Goal: Information Seeking & Learning: Learn about a topic

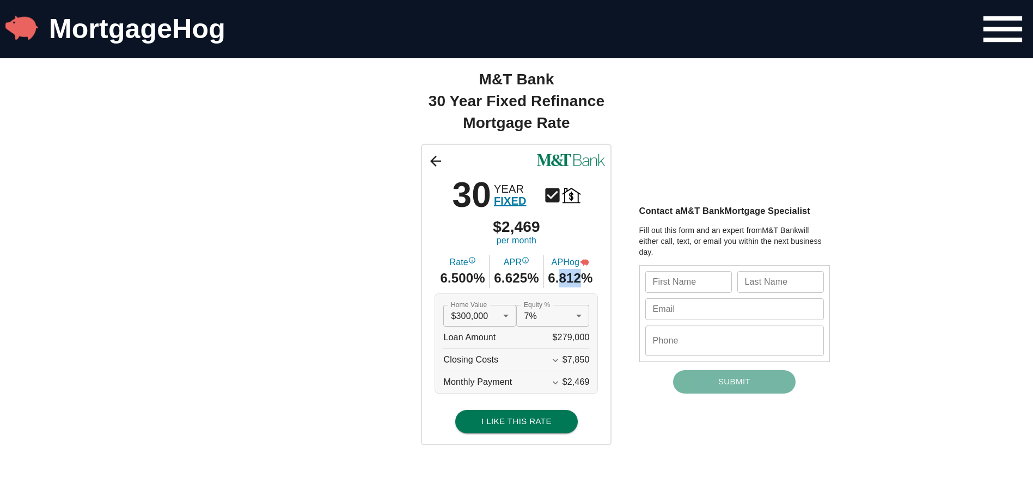
drag, startPoint x: 563, startPoint y: 282, endPoint x: 592, endPoint y: 280, distance: 28.4
click at [592, 280] on span "6.812%" at bounding box center [570, 278] width 45 height 19
click at [416, 285] on div "30 YEAR FIXED $2,469 per month Rate 6.500% APR 6.625% APHog 6.812% Home Value $…" at bounding box center [517, 294] width 654 height 301
drag, startPoint x: 555, startPoint y: 279, endPoint x: 586, endPoint y: 281, distance: 31.1
click at [586, 281] on span "6.812%" at bounding box center [570, 278] width 45 height 19
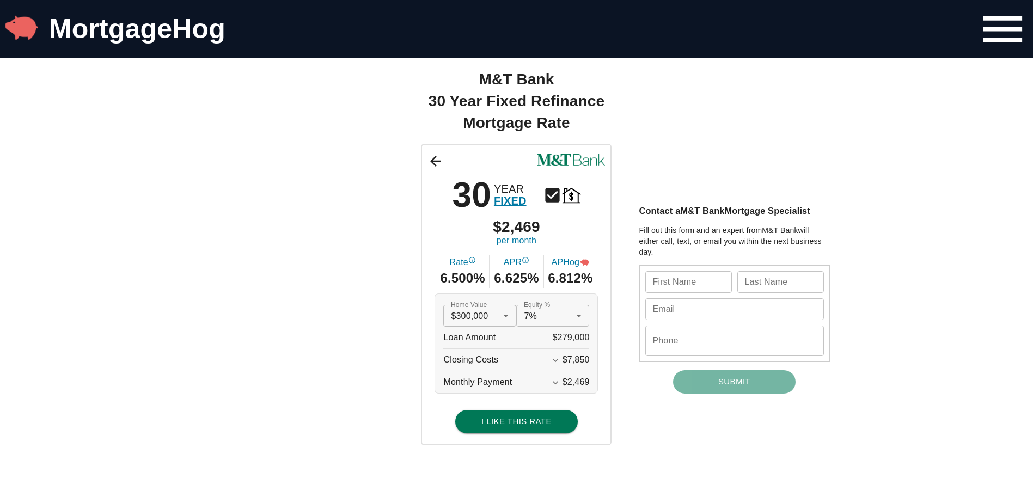
click at [372, 311] on div "30 YEAR FIXED $2,469 per month Rate 6.500% APR 6.625% APHog 6.812% Home Value $…" at bounding box center [517, 294] width 654 height 301
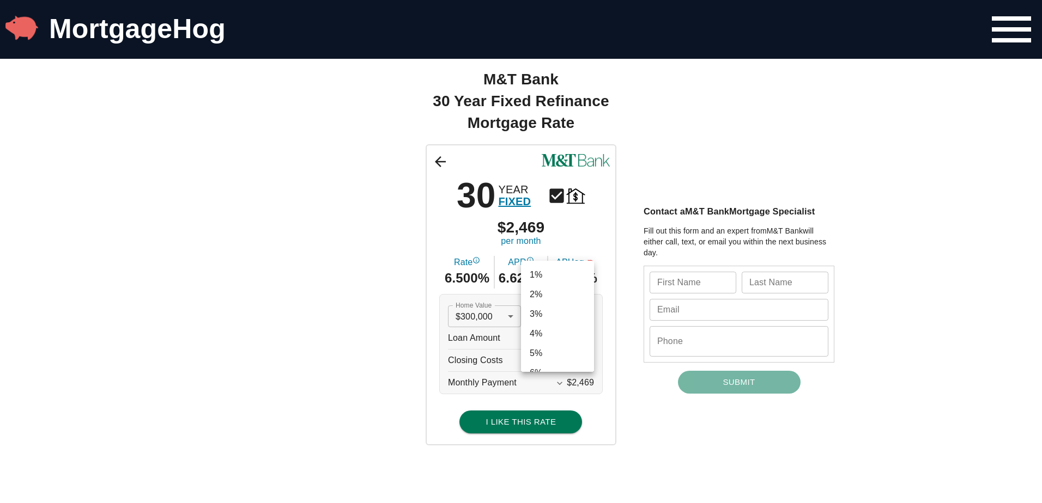
click at [433, 326] on div at bounding box center [521, 251] width 1042 height 503
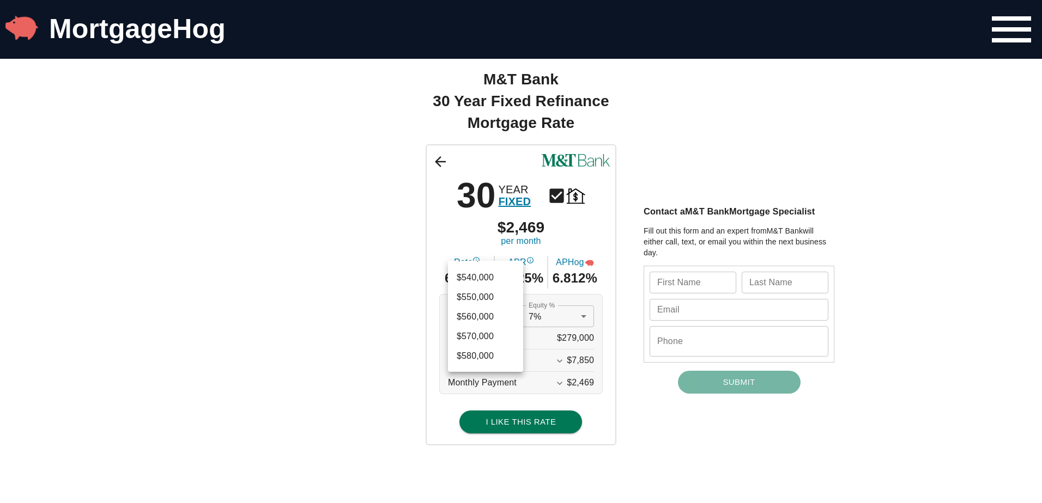
scroll to position [1586, 0]
click at [488, 317] on li "$550,000" at bounding box center [485, 317] width 75 height 20
type input "550000"
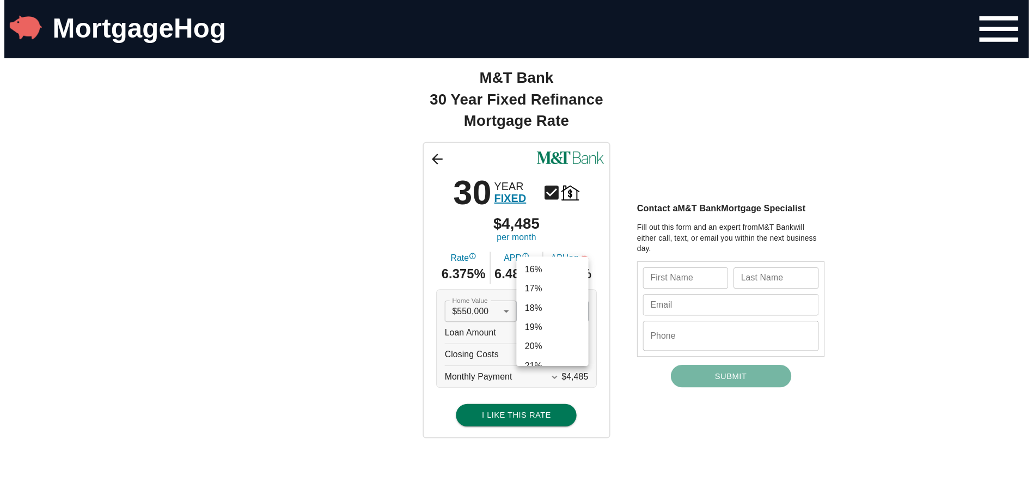
scroll to position [349, 0]
click at [545, 302] on li "20%" at bounding box center [557, 299] width 73 height 20
type input "0.2"
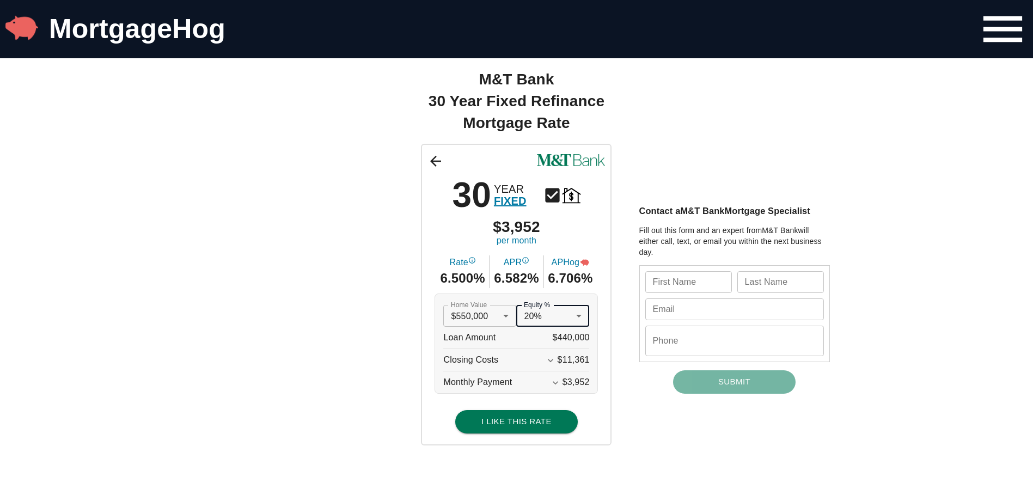
click at [556, 362] on icon "Expand More" at bounding box center [550, 360] width 11 height 11
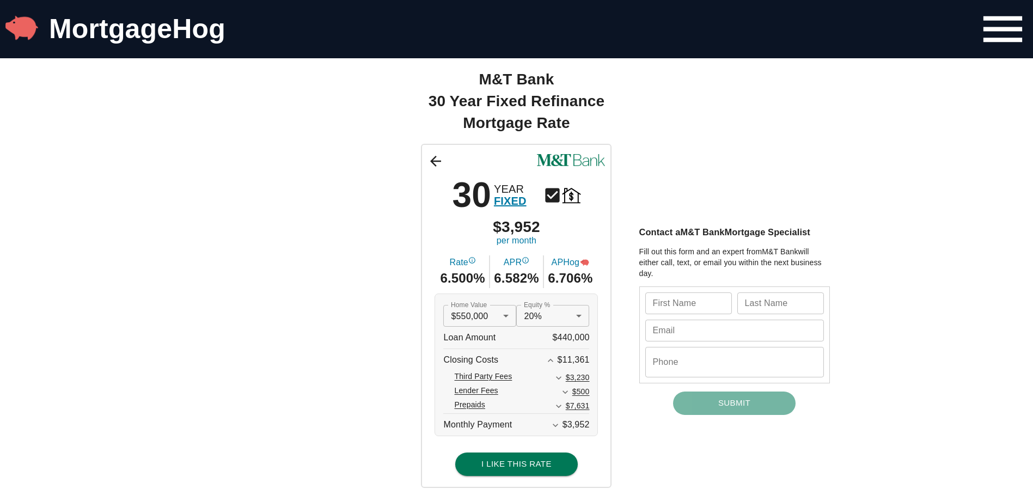
click at [556, 362] on icon "Expand Less" at bounding box center [550, 360] width 11 height 11
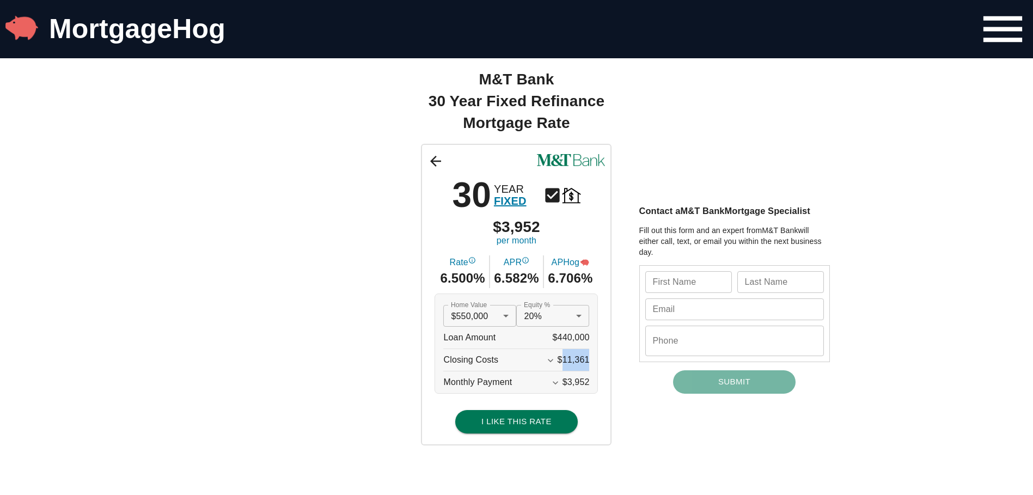
drag, startPoint x: 565, startPoint y: 361, endPoint x: 594, endPoint y: 358, distance: 29.5
click at [594, 358] on div "Home Value $550,000 550000 Home Value Equity % 20% 0.2 Equity % Loan Amount $44…" at bounding box center [516, 344] width 163 height 100
click at [558, 358] on button "Expand More" at bounding box center [551, 361] width 14 height 14
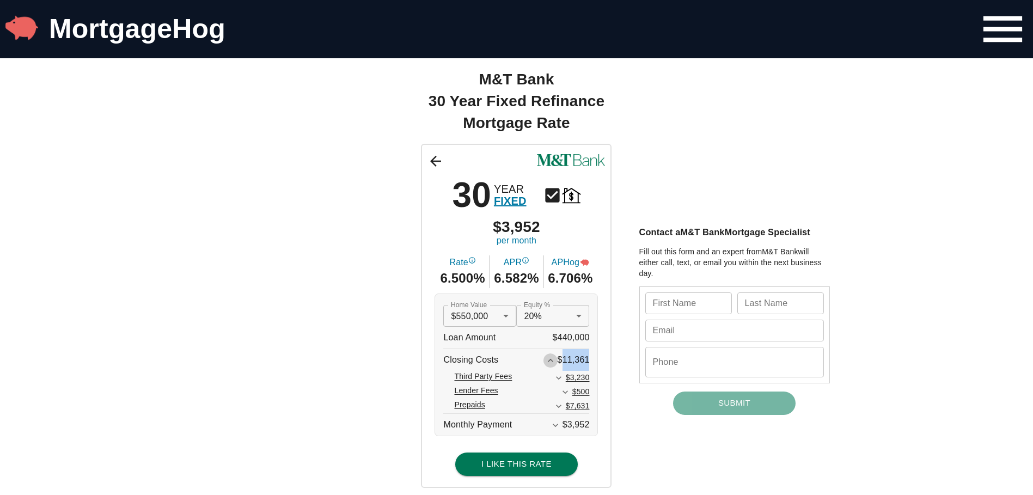
click at [556, 358] on icon "Expand Less" at bounding box center [550, 360] width 11 height 11
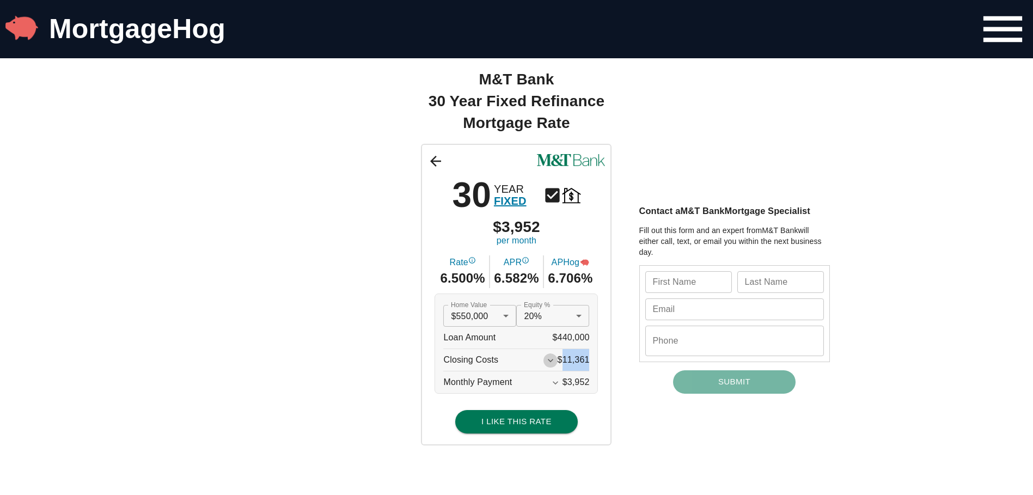
click at [556, 358] on icon "Expand More" at bounding box center [550, 360] width 11 height 11
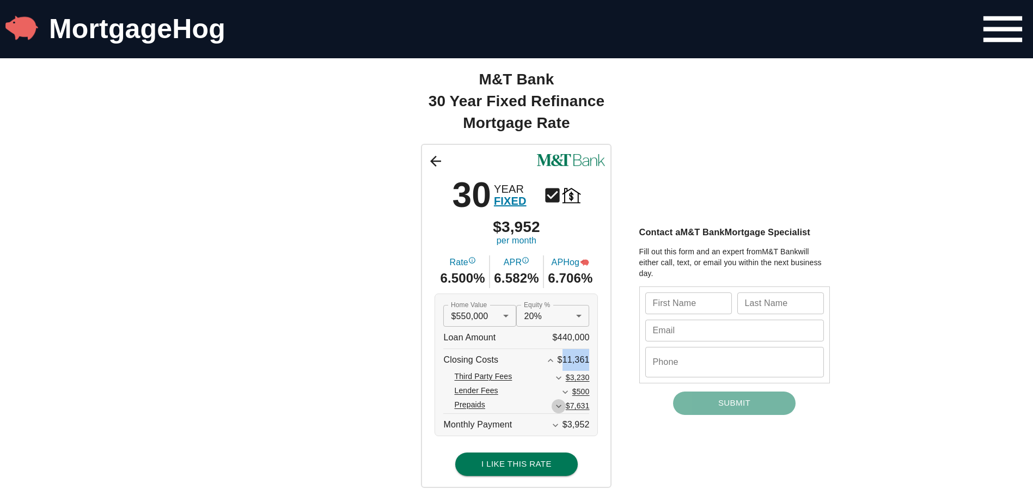
drag, startPoint x: 556, startPoint y: 358, endPoint x: 567, endPoint y: 406, distance: 49.0
click at [564, 406] on icon "Expand More" at bounding box center [559, 406] width 11 height 11
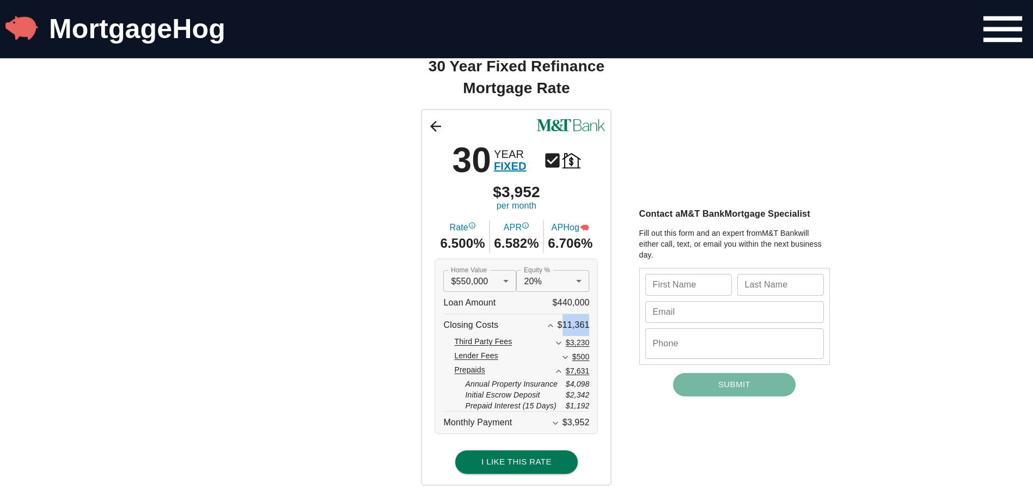
scroll to position [54, 0]
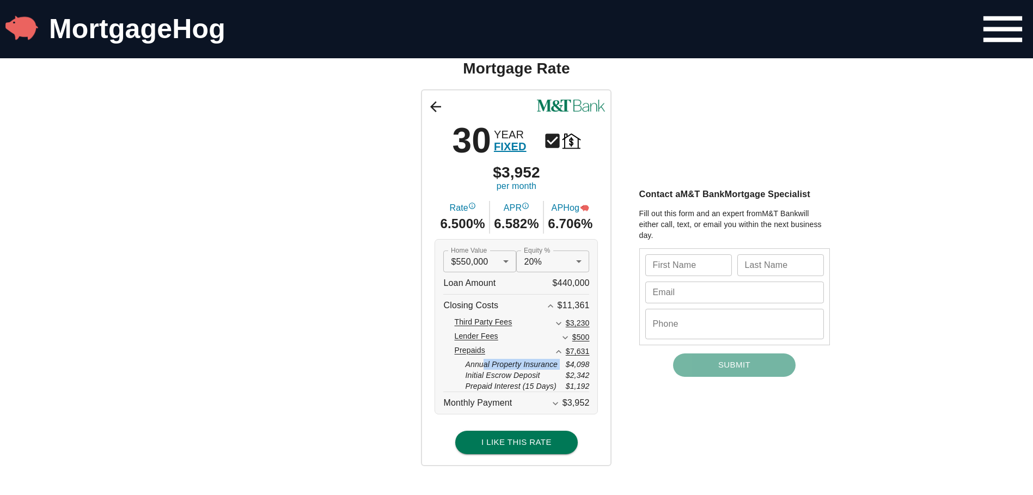
drag, startPoint x: 485, startPoint y: 367, endPoint x: 566, endPoint y: 366, distance: 80.6
click at [566, 366] on div "Annual Property Insurance $4,098" at bounding box center [527, 364] width 124 height 11
drag, startPoint x: 566, startPoint y: 366, endPoint x: 540, endPoint y: 380, distance: 29.3
click at [540, 378] on span "Initial Escrow Deposit" at bounding box center [502, 375] width 75 height 11
drag, startPoint x: 469, startPoint y: 379, endPoint x: 572, endPoint y: 381, distance: 103.5
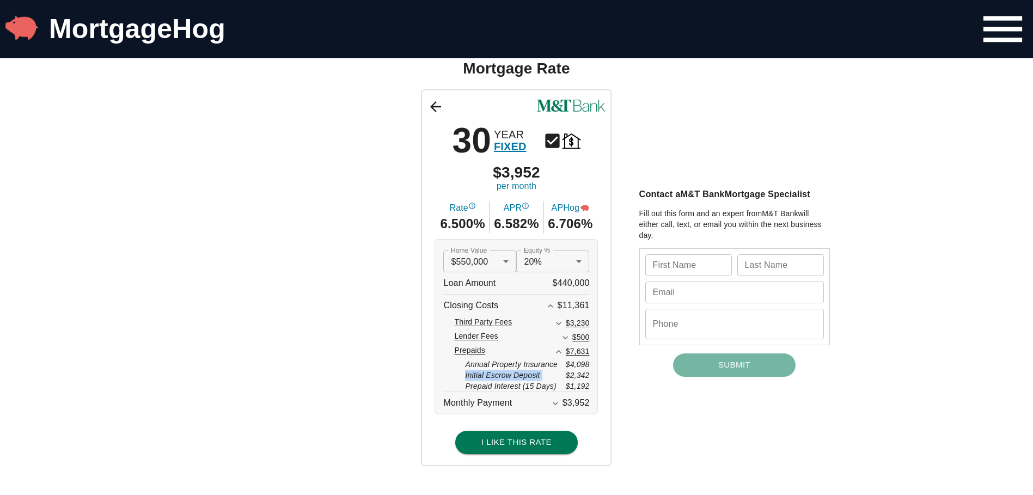
click at [572, 381] on div "Prepaids $7,631 Annual Property Insurance $4,098 Initial Escrow Deposit $2,342 …" at bounding box center [521, 368] width 135 height 47
drag, startPoint x: 572, startPoint y: 381, endPoint x: 487, endPoint y: 389, distance: 85.9
click at [487, 389] on span "Prepaid Interest (15 Days)" at bounding box center [510, 386] width 91 height 11
drag, startPoint x: 471, startPoint y: 365, endPoint x: 567, endPoint y: 362, distance: 95.9
click at [567, 362] on div "Annual Property Insurance $4,098" at bounding box center [527, 364] width 124 height 11
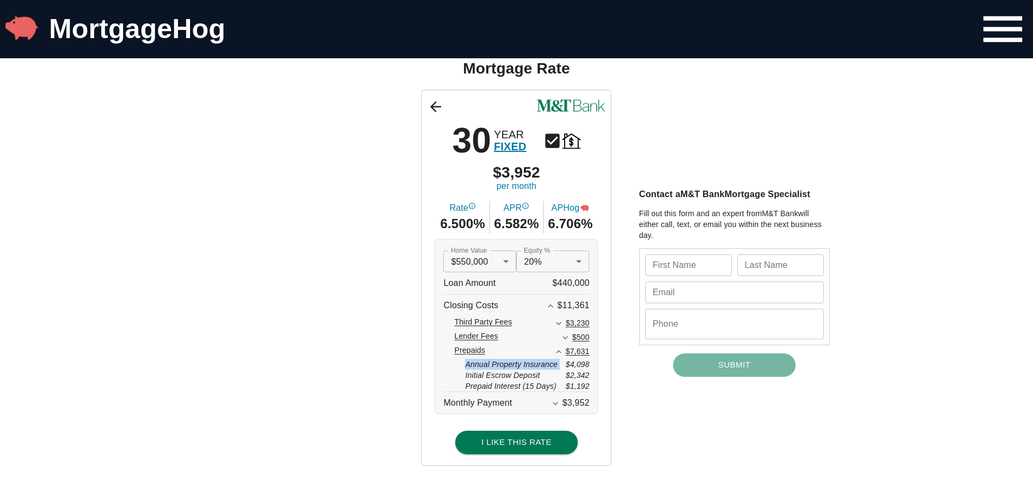
click at [568, 363] on div "Annual Property Insurance $4,098" at bounding box center [527, 364] width 124 height 11
drag, startPoint x: 592, startPoint y: 385, endPoint x: 454, endPoint y: 350, distance: 142.6
click at [454, 350] on div "Closing Costs $11,361 Third Party Fees $3,230 Lender Fees $500 Prepaids $7,631 …" at bounding box center [516, 344] width 146 height 98
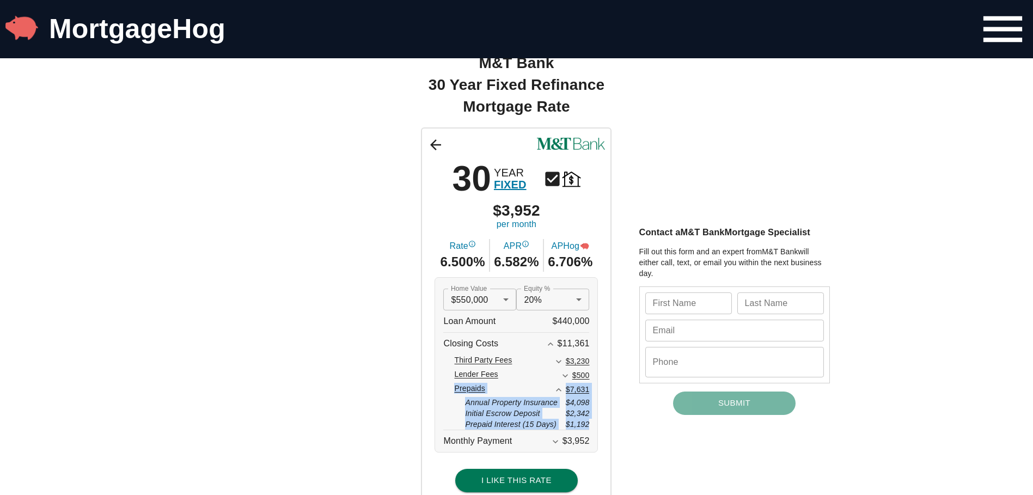
scroll to position [0, 0]
